Goal: Information Seeking & Learning: Learn about a topic

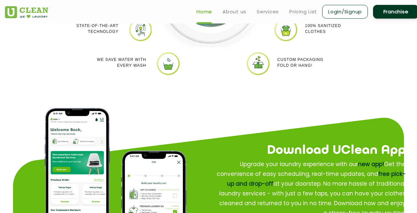
scroll to position [659, 0]
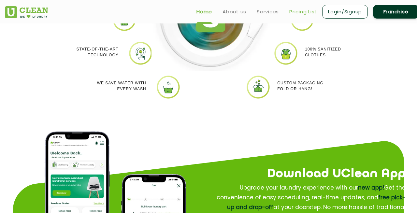
click at [304, 12] on link "Pricing List" at bounding box center [303, 12] width 28 height 8
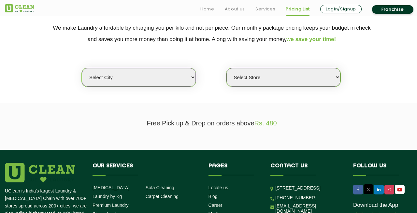
scroll to position [154, 0]
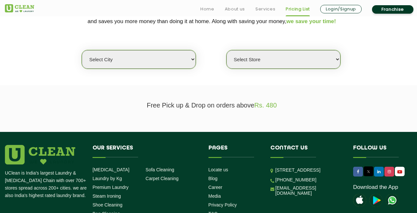
click at [163, 60] on select "Select city [GEOGRAPHIC_DATA] [GEOGRAPHIC_DATA] [GEOGRAPHIC_DATA] [GEOGRAPHIC_D…" at bounding box center [139, 59] width 114 height 19
select select "8"
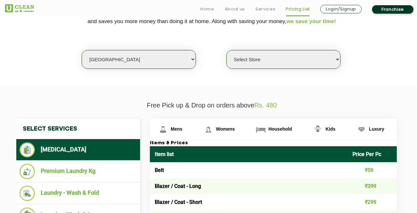
click at [271, 58] on select "Select Store [GEOGRAPHIC_DATA] [GEOGRAPHIC_DATA] [GEOGRAPHIC_DATA] [GEOGRAPHIC_…" at bounding box center [283, 59] width 114 height 19
select select "338"
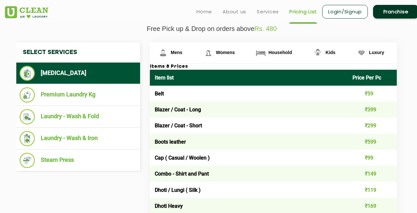
scroll to position [229, 0]
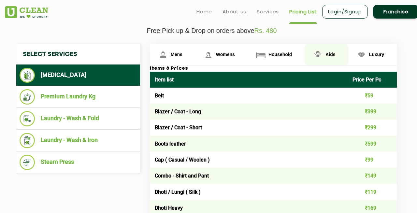
click at [326, 53] on span "Kids" at bounding box center [330, 54] width 10 height 5
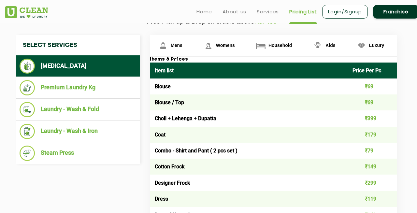
scroll to position [237, 0]
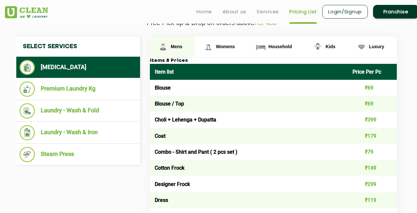
click at [181, 53] on link "Mens" at bounding box center [172, 46] width 45 height 21
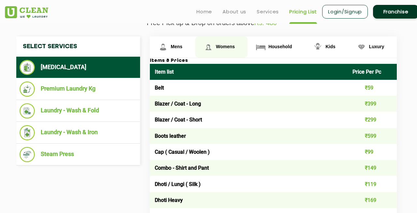
click at [221, 52] on link "Womens" at bounding box center [221, 46] width 52 height 21
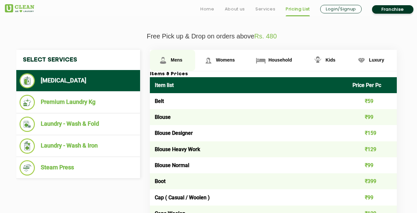
scroll to position [242, 0]
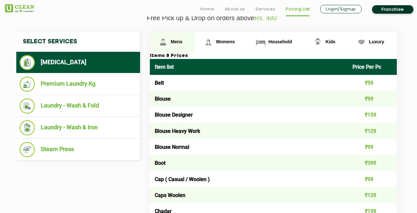
click at [177, 43] on span "Mens" at bounding box center [177, 41] width 12 height 5
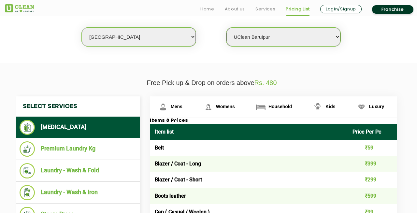
scroll to position [200, 0]
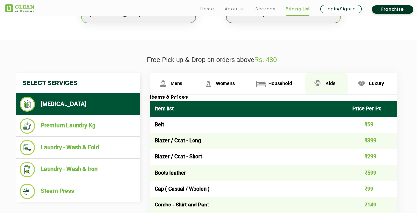
click at [326, 85] on span "Kids" at bounding box center [330, 83] width 10 height 5
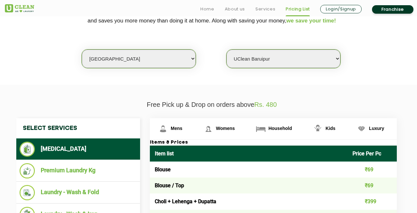
scroll to position [171, 0]
